Goal: Task Accomplishment & Management: Use online tool/utility

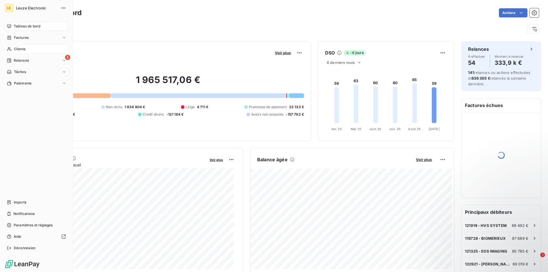
click at [17, 50] on span "Clients" at bounding box center [19, 49] width 11 height 5
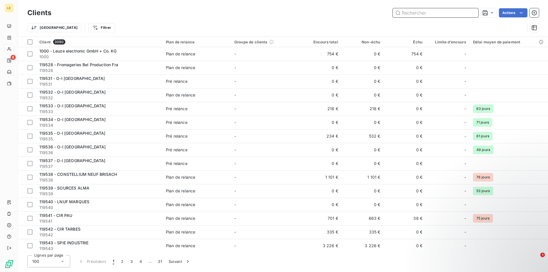
click at [406, 13] on input "text" at bounding box center [436, 12] width 86 height 9
paste input "282111"
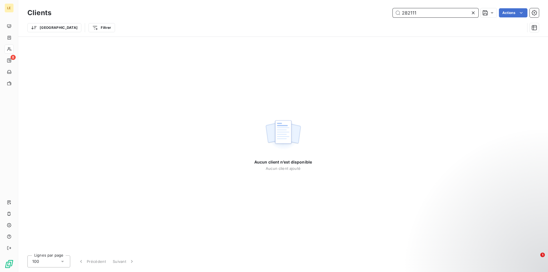
type input "282111"
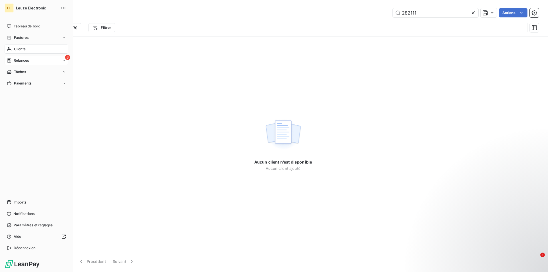
click at [15, 61] on span "Relances" at bounding box center [21, 60] width 15 height 5
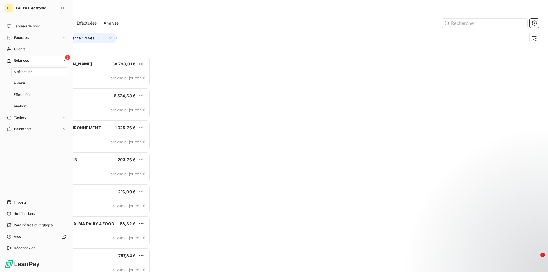
scroll to position [211, 118]
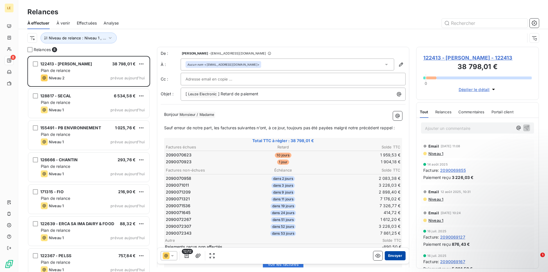
click at [395, 257] on button "Envoyer" at bounding box center [395, 255] width 21 height 9
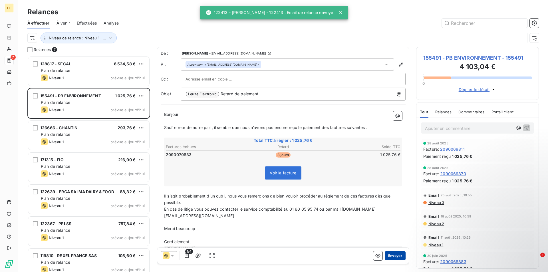
click at [395, 257] on button "Envoyer" at bounding box center [395, 255] width 21 height 9
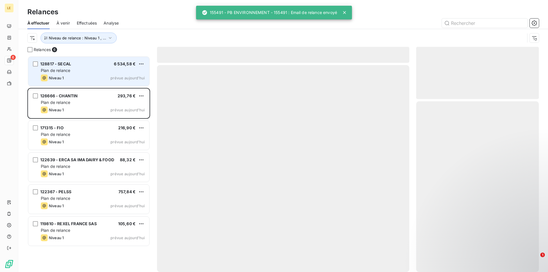
click at [104, 72] on div "Plan de relance" at bounding box center [93, 71] width 104 height 6
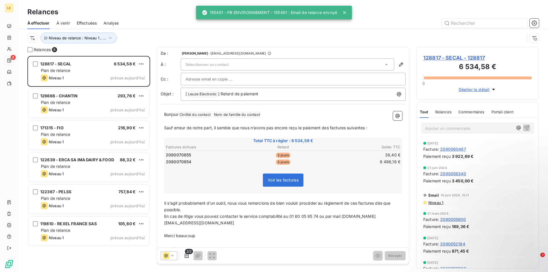
click at [216, 71] on div "De : [PERSON_NAME] - [EMAIL_ADDRESS][DOMAIN_NAME] À : Sélectionner un contact C…" at bounding box center [283, 76] width 245 height 50
click at [217, 69] on div "Sélectionner un contact" at bounding box center [288, 65] width 214 height 12
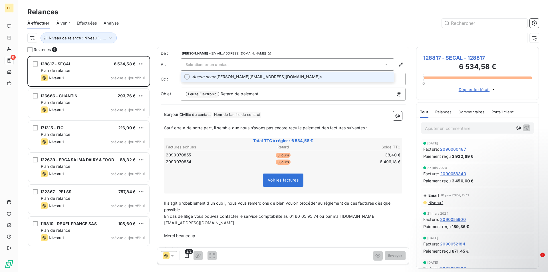
click at [234, 77] on span "Aucun nom <[PERSON_NAME][EMAIL_ADDRESS][DOMAIN_NAME]>" at bounding box center [291, 77] width 199 height 6
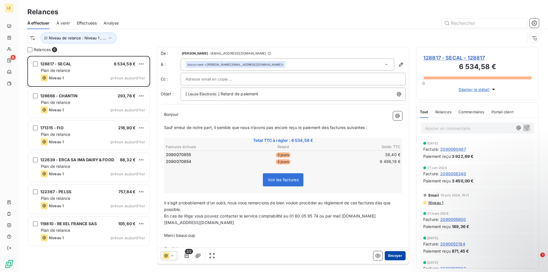
click at [393, 254] on button "Envoyer" at bounding box center [395, 255] width 21 height 9
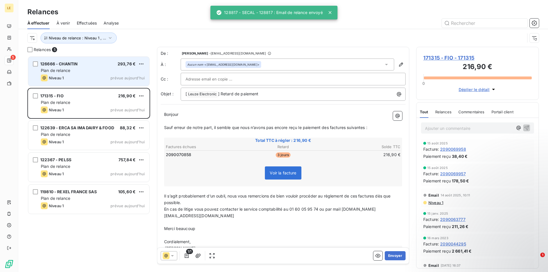
click at [93, 68] on div "Plan de relance" at bounding box center [93, 71] width 104 height 6
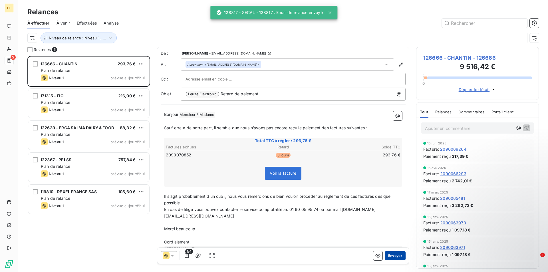
click at [395, 257] on button "Envoyer" at bounding box center [395, 255] width 21 height 9
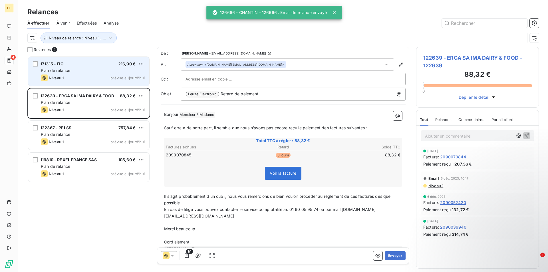
click at [114, 71] on div "Plan de relance" at bounding box center [93, 71] width 104 height 6
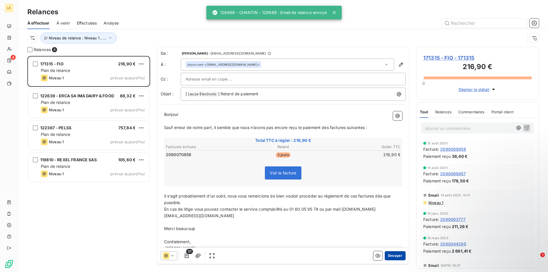
click at [399, 258] on button "Envoyer" at bounding box center [395, 255] width 21 height 9
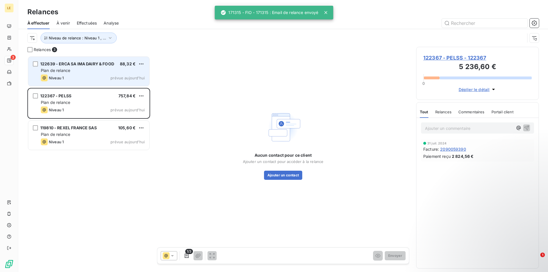
click at [111, 63] on span "122639 - ERCA SA IMA DAIRY & FOOD" at bounding box center [77, 63] width 74 height 5
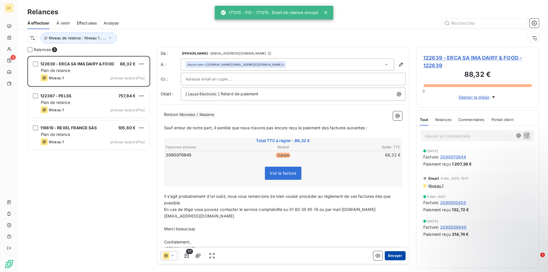
click at [392, 255] on button "Envoyer" at bounding box center [395, 255] width 21 height 9
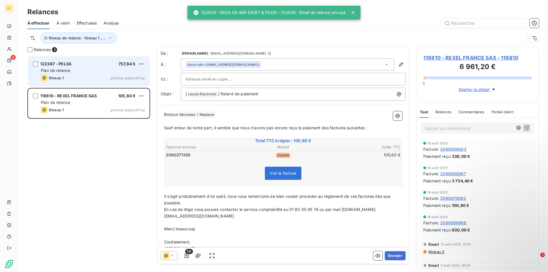
click at [117, 66] on div "122367 - PELSS 757,84 €" at bounding box center [93, 63] width 104 height 5
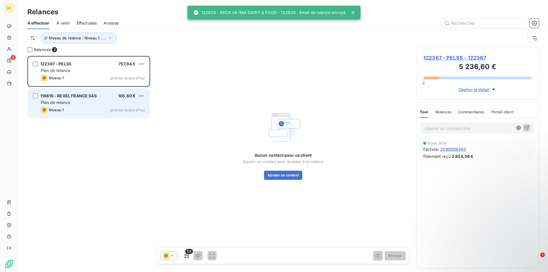
click at [103, 106] on div "119810 - REXEL FRANCE SAS 105,60 € Plan de relance Niveau 1 prévue [DATE]" at bounding box center [88, 103] width 121 height 29
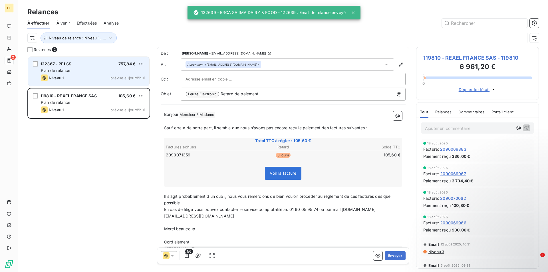
click at [100, 73] on div "Plan de relance" at bounding box center [93, 71] width 104 height 6
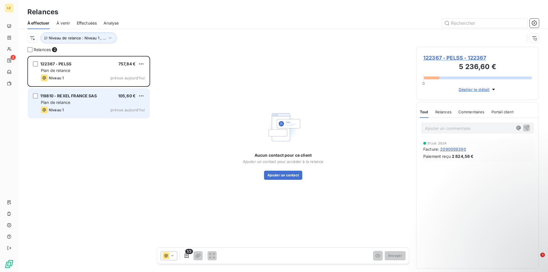
click at [83, 113] on div "Niveau 1 prévue aujourd’hui" at bounding box center [93, 110] width 104 height 7
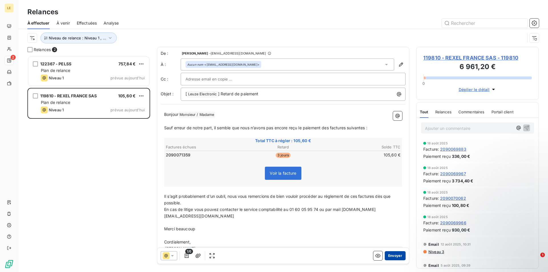
click at [392, 258] on button "Envoyer" at bounding box center [395, 255] width 21 height 9
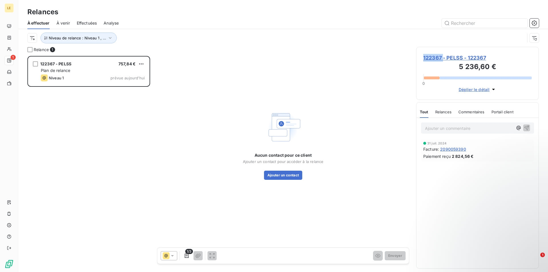
drag, startPoint x: 444, startPoint y: 56, endPoint x: 424, endPoint y: 55, distance: 19.7
click at [424, 55] on span "122367 - PELSS - 122367" at bounding box center [478, 58] width 109 height 8
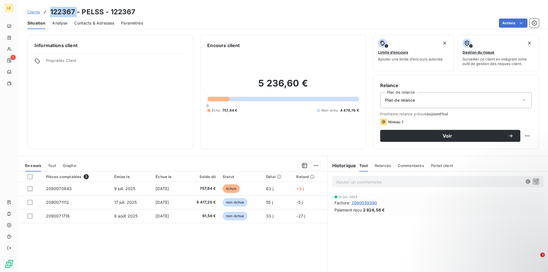
drag, startPoint x: 76, startPoint y: 11, endPoint x: 50, endPoint y: 9, distance: 26.1
click at [50, 9] on h3 "122367 - PELSS - 122367" at bounding box center [92, 12] width 85 height 10
copy h3 "122367"
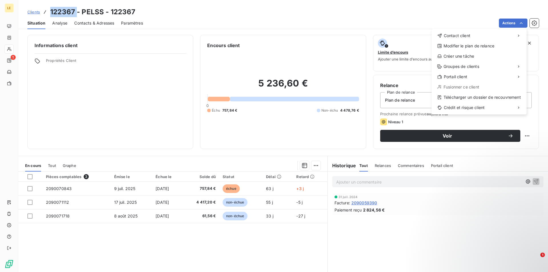
click at [69, 99] on html "LE 1 Clients 122367 - PELSS - 122367 Situation Analyse Contacts & Adresses Para…" at bounding box center [274, 136] width 548 height 272
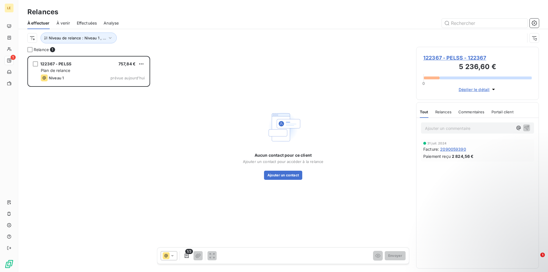
scroll to position [211, 118]
click at [98, 116] on div "122367 - PELSS 757,84 € Plan de relance Niveau 1 prévue [DATE]" at bounding box center [88, 164] width 123 height 216
click at [102, 86] on div "122367 - PELSS 757,84 € Plan de relance Niveau 1 prévue [DATE]" at bounding box center [88, 72] width 123 height 32
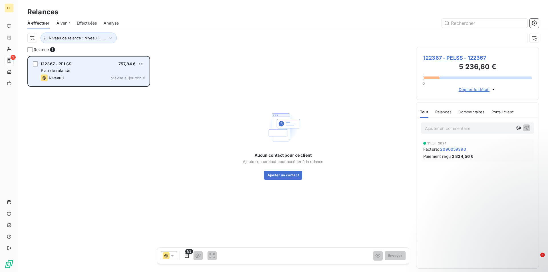
click at [113, 71] on div "Plan de relance" at bounding box center [93, 71] width 104 height 6
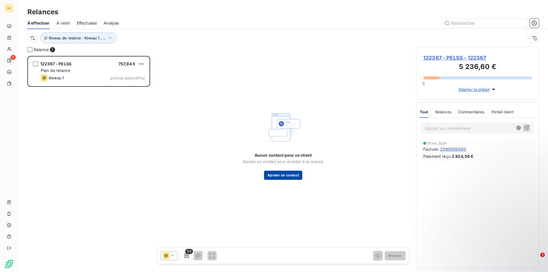
click at [288, 175] on button "Ajouter un contact" at bounding box center [283, 175] width 39 height 9
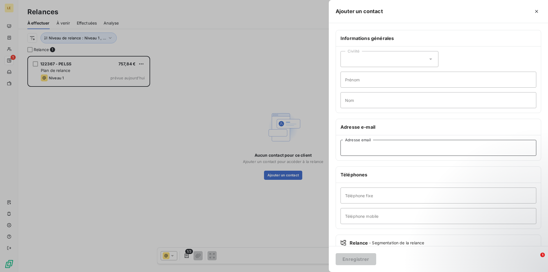
click at [360, 151] on input "Adresse email" at bounding box center [439, 148] width 196 height 16
paste input "[EMAIL_ADDRESS][DOMAIN_NAME]"
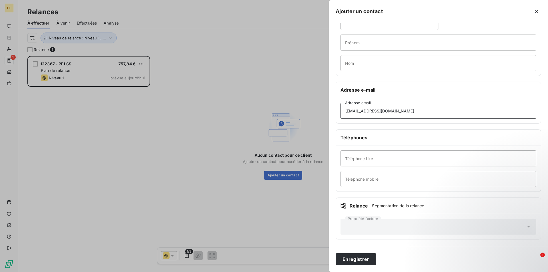
scroll to position [37, 0]
type input "[EMAIL_ADDRESS][DOMAIN_NAME]"
click at [352, 257] on button "Enregistrer" at bounding box center [356, 259] width 41 height 12
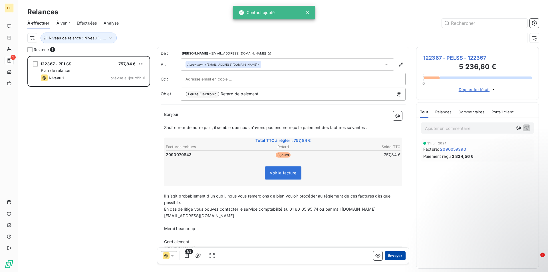
click at [388, 257] on button "Envoyer" at bounding box center [395, 255] width 21 height 9
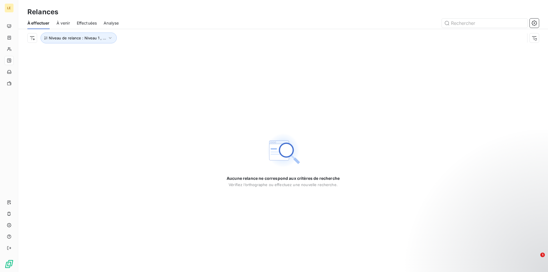
click at [178, 107] on div "Aucune relance ne correspond aux critères de recherche [PERSON_NAME] l’orthogra…" at bounding box center [283, 159] width 530 height 225
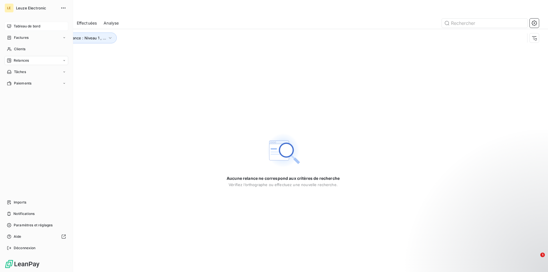
click at [21, 26] on span "Tableau de bord" at bounding box center [27, 26] width 27 height 5
